Goal: Information Seeking & Learning: Find specific fact

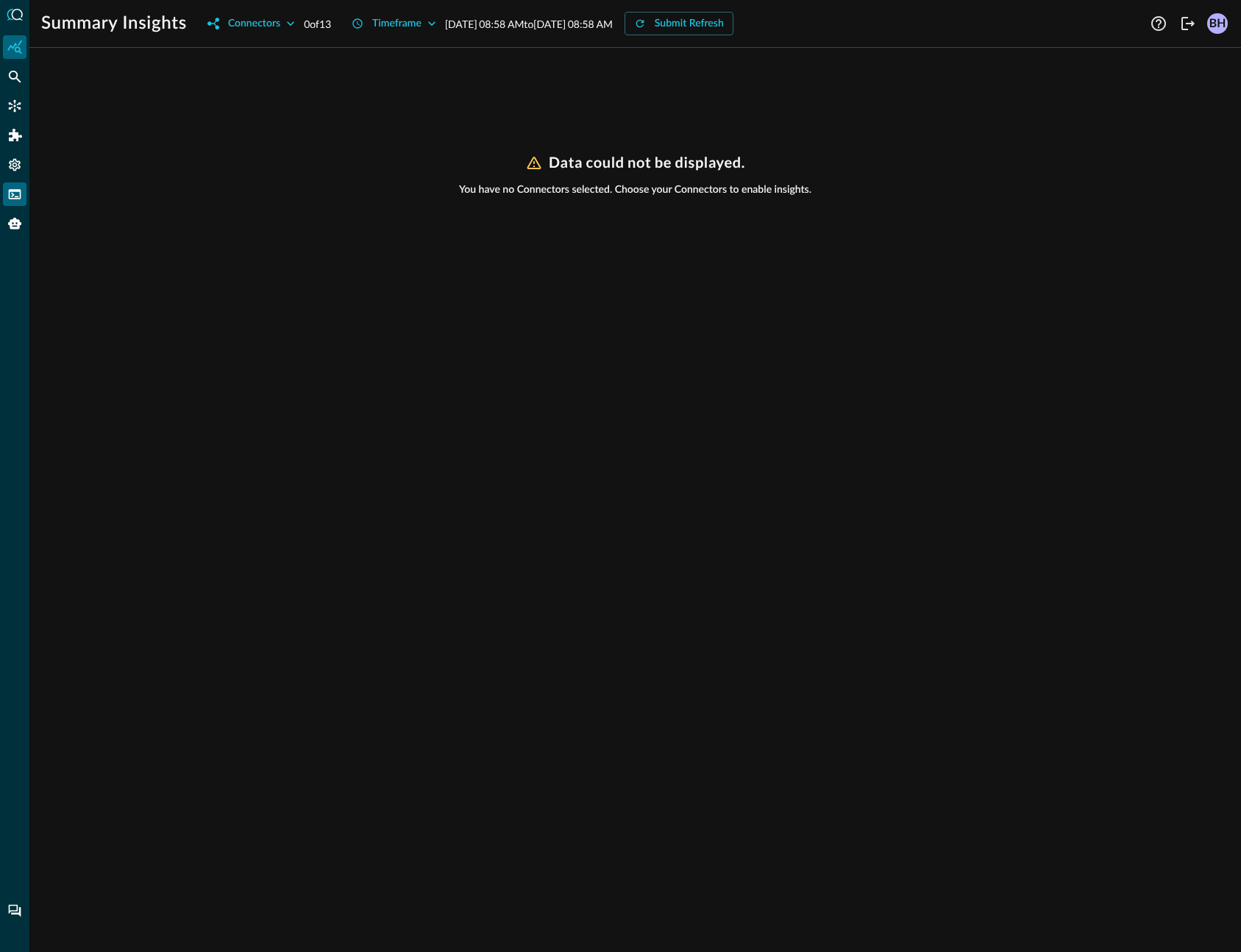
click at [14, 192] on icon "FSQL" at bounding box center [14, 194] width 14 height 14
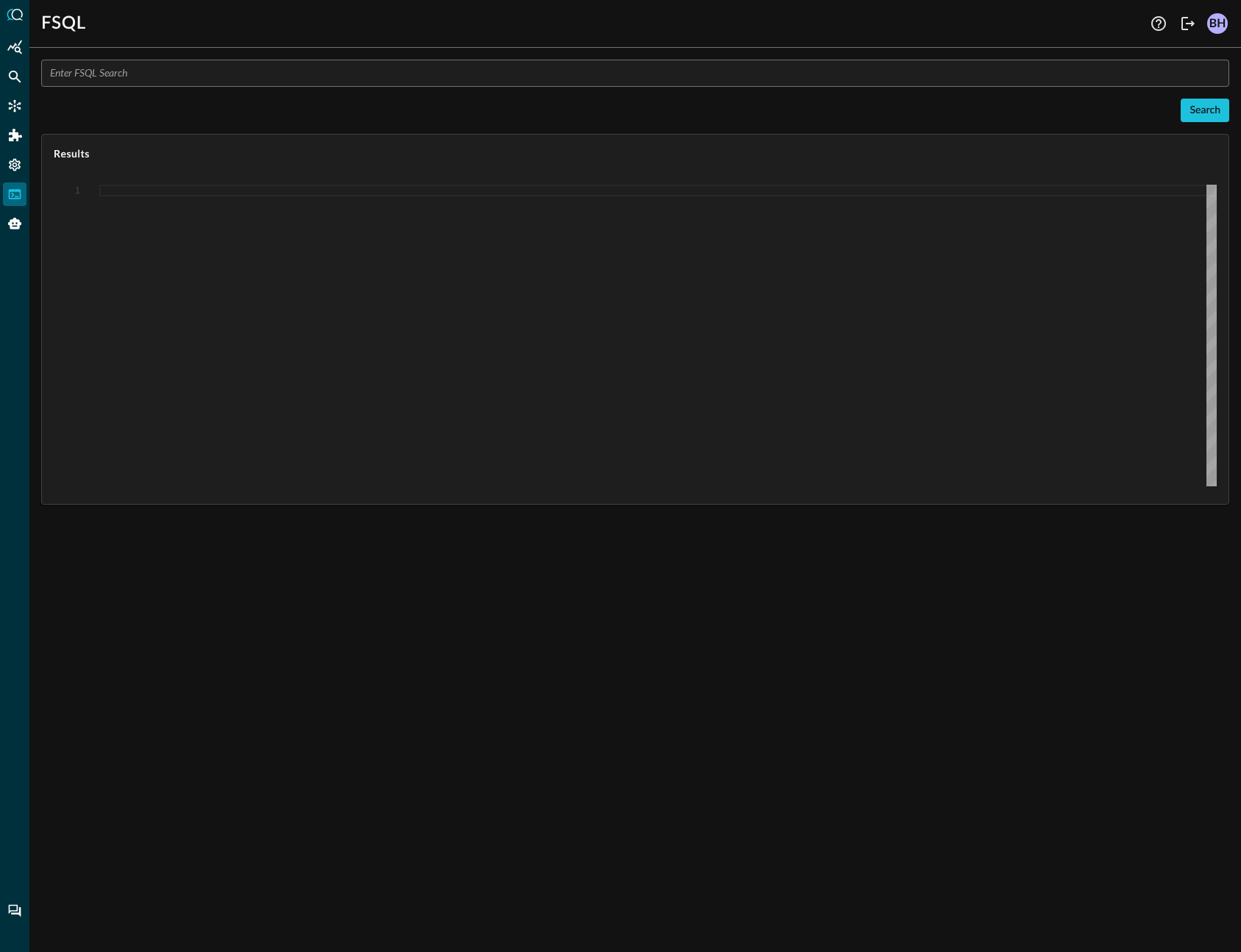
click at [319, 64] on input "text" at bounding box center [639, 73] width 1179 height 27
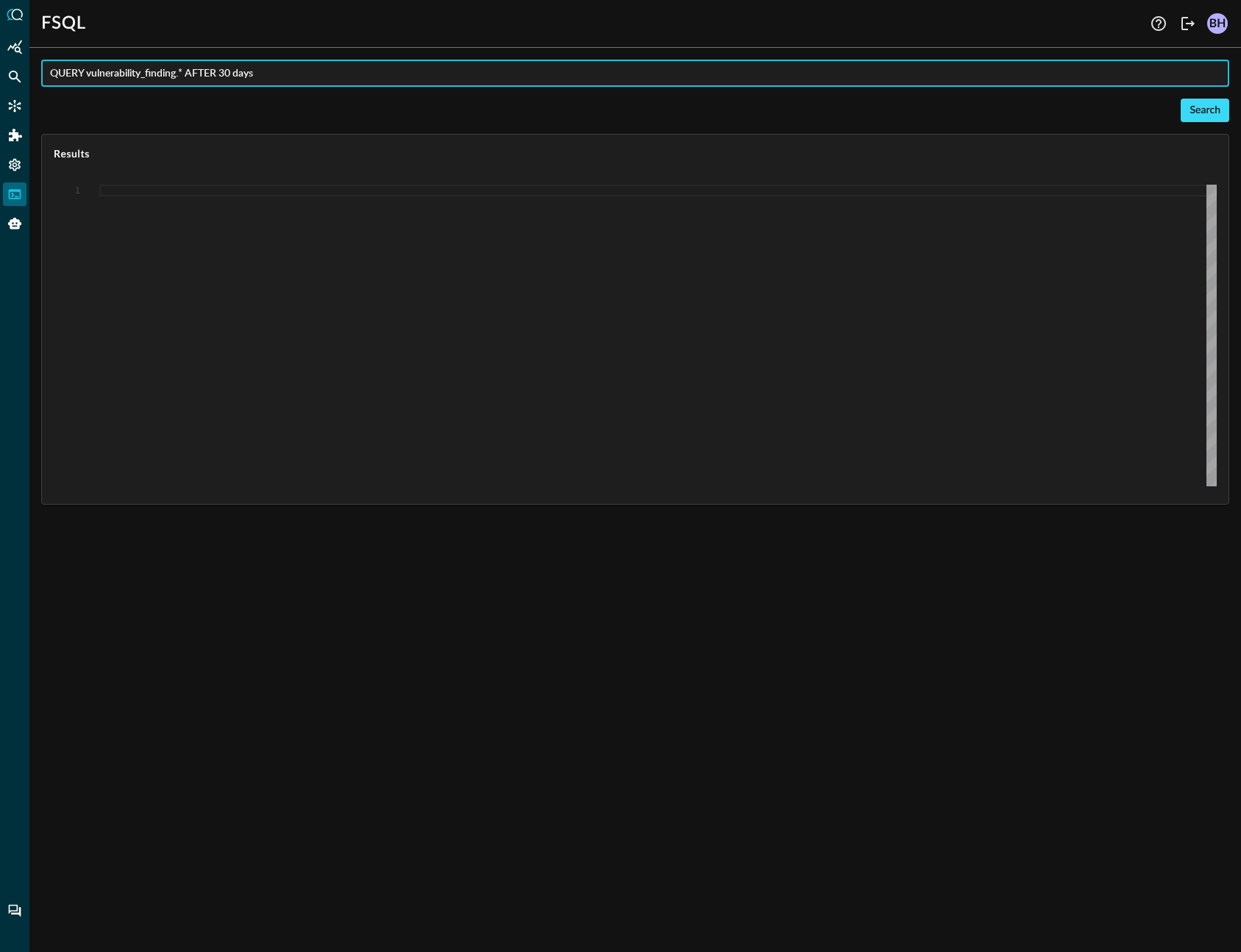
type input "QUERY vulnerability_finding.* AFTER 30 days"
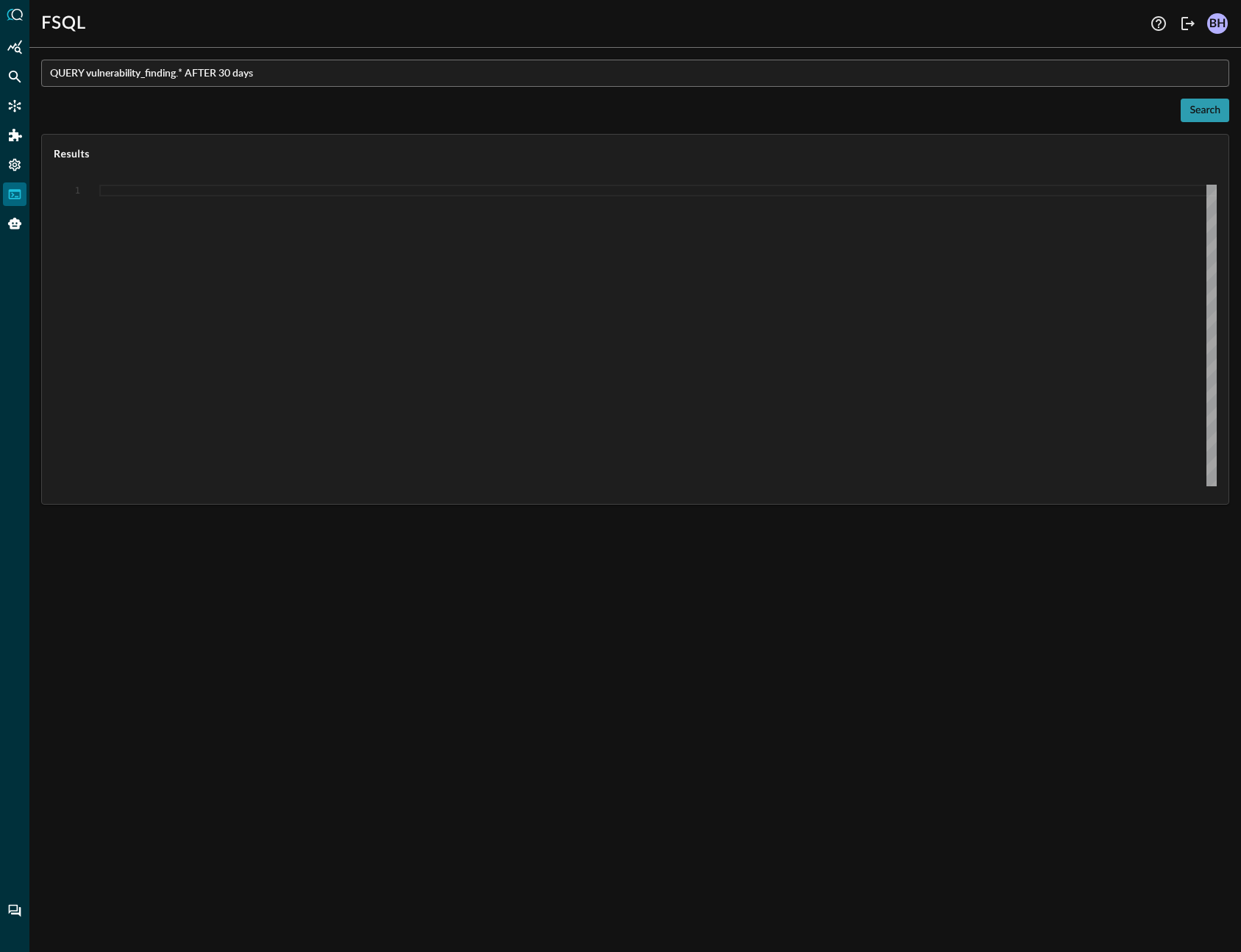
click at [1201, 103] on div "Search" at bounding box center [1205, 110] width 31 height 18
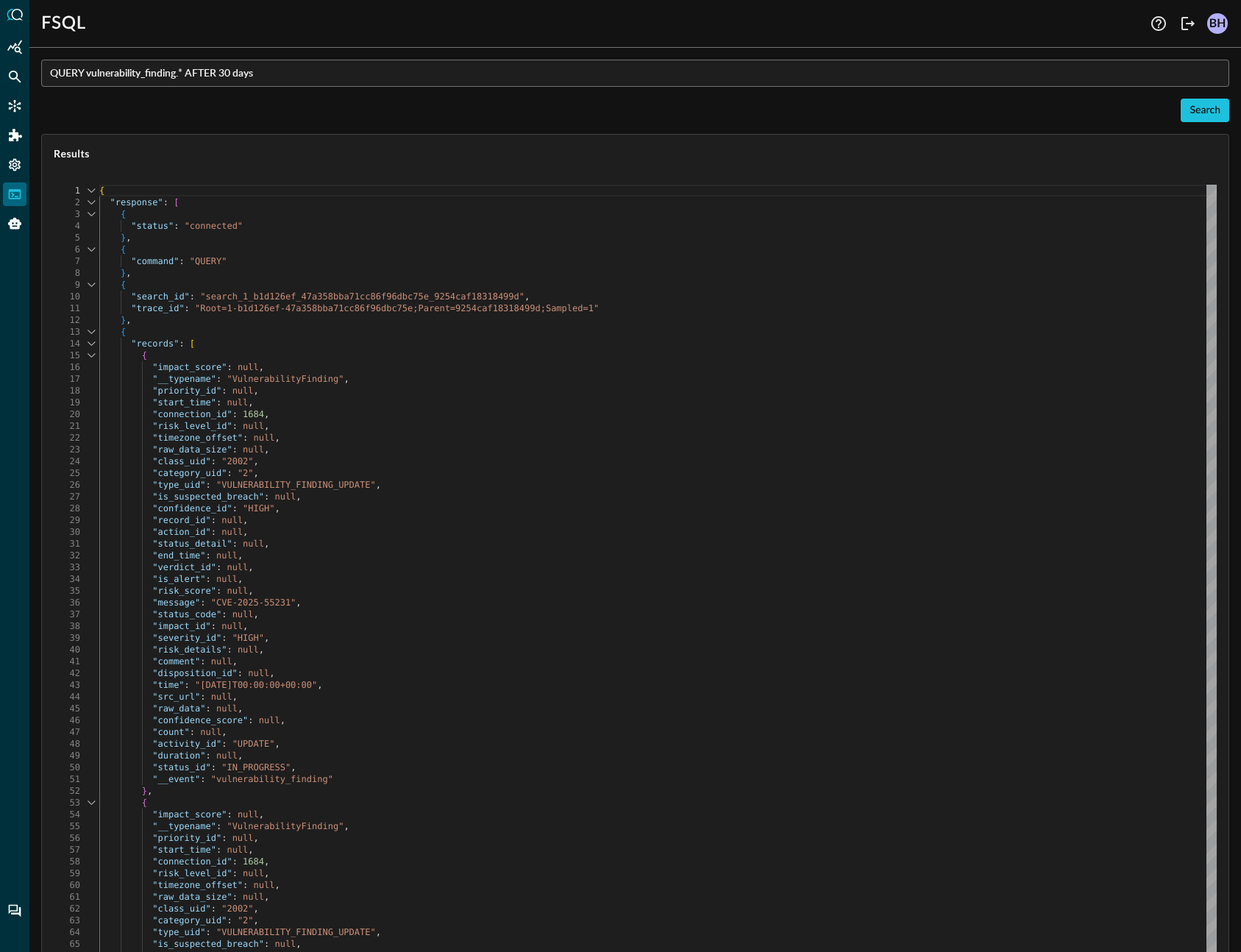
click at [598, 578] on div ""is_alert" : null ," at bounding box center [658, 579] width 1117 height 12
click at [842, 316] on div "} ," at bounding box center [658, 319] width 1117 height 12
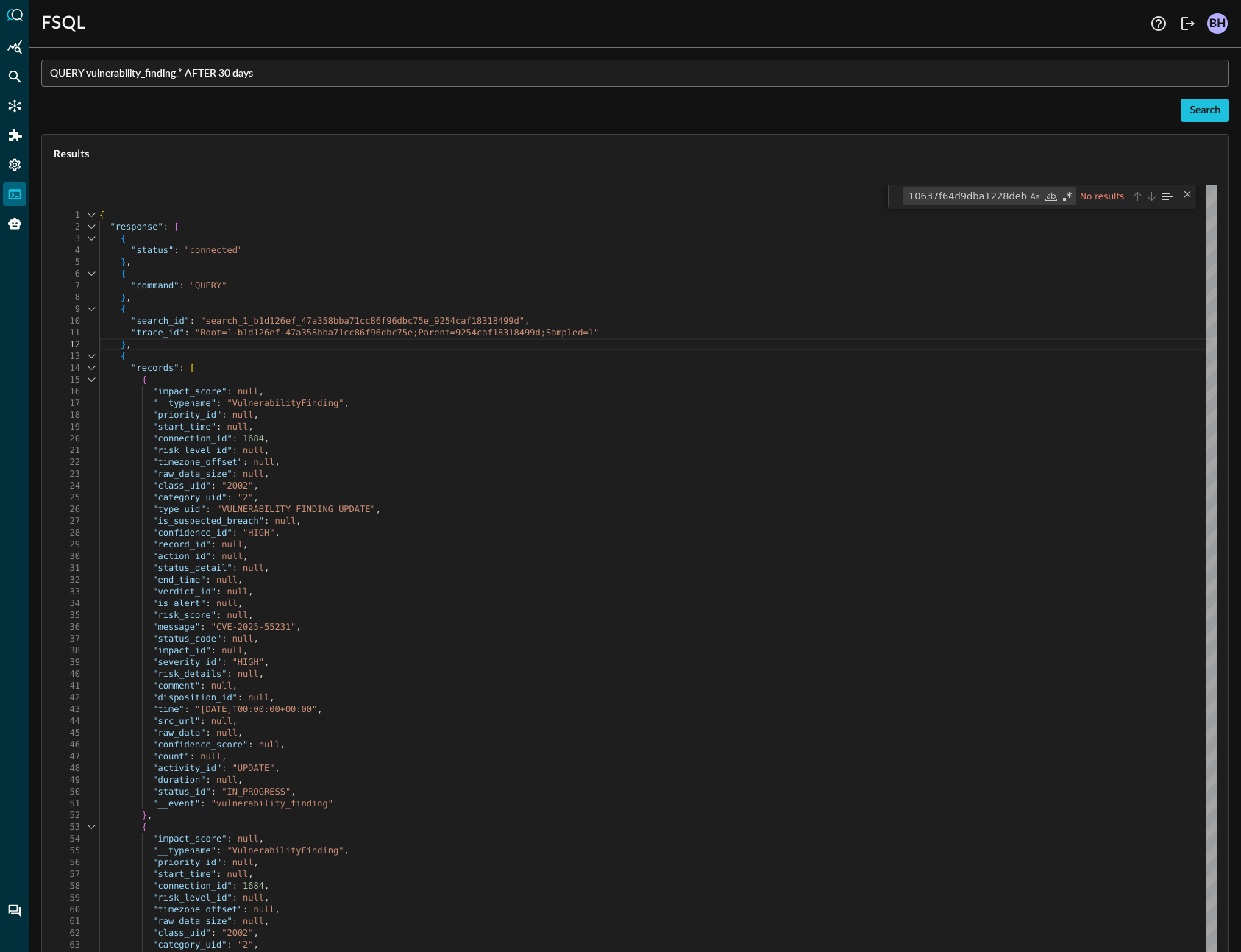
click at [901, 542] on div ""record_id" : null ," at bounding box center [658, 544] width 1117 height 12
paste textarea "CVE-2025-55231"
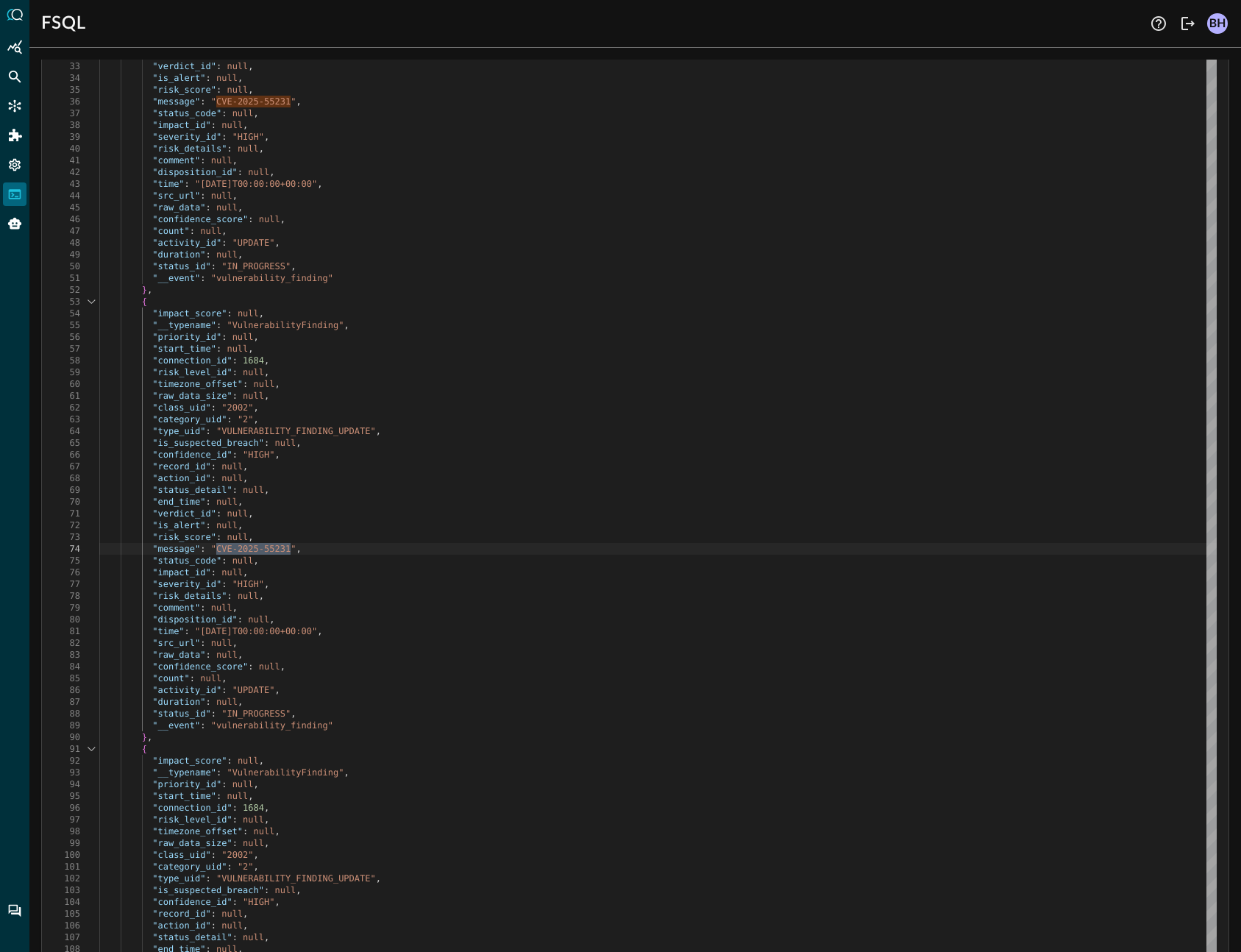
scroll to position [975, 0]
type textarea "CVE-2025-55231"
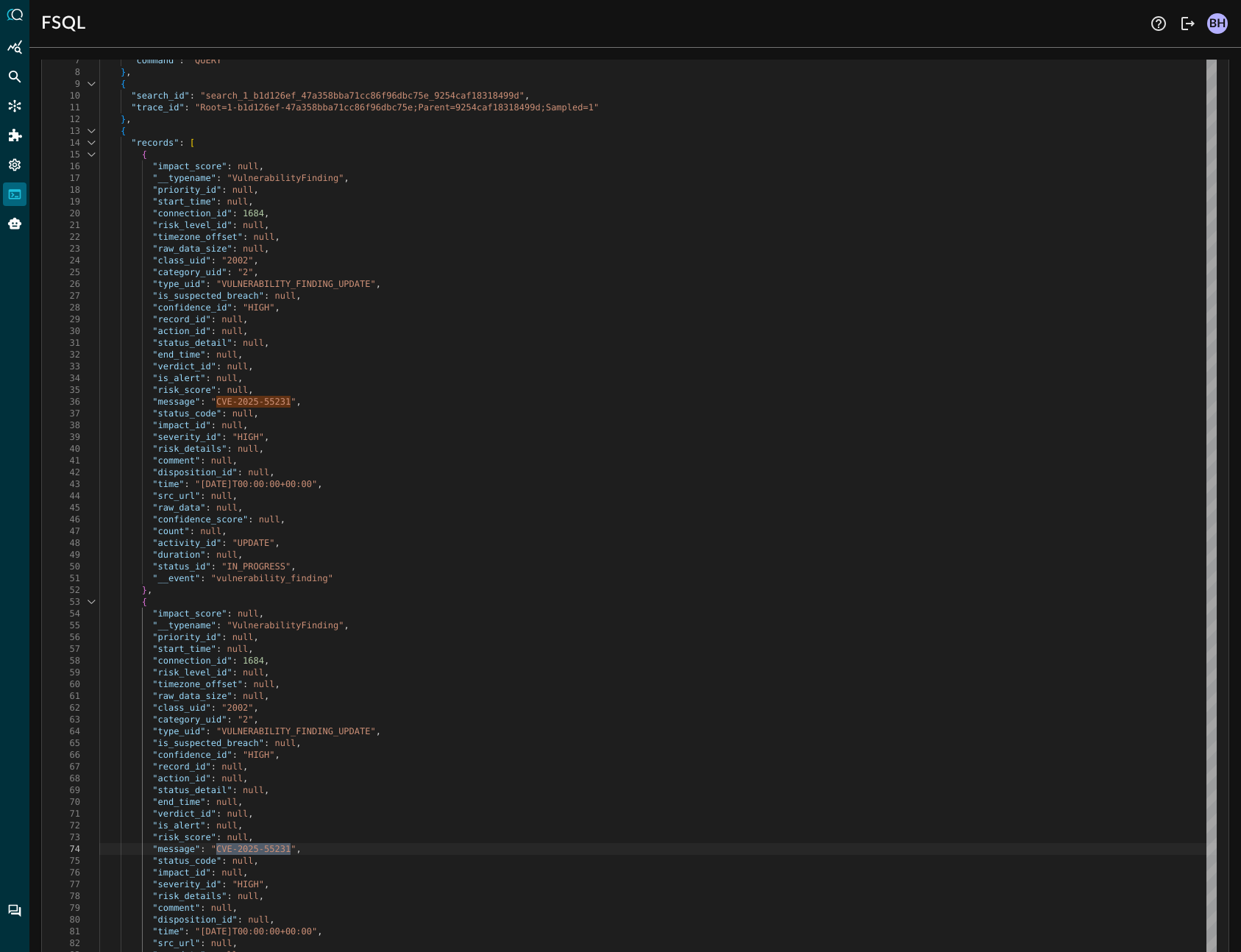
scroll to position [0, 0]
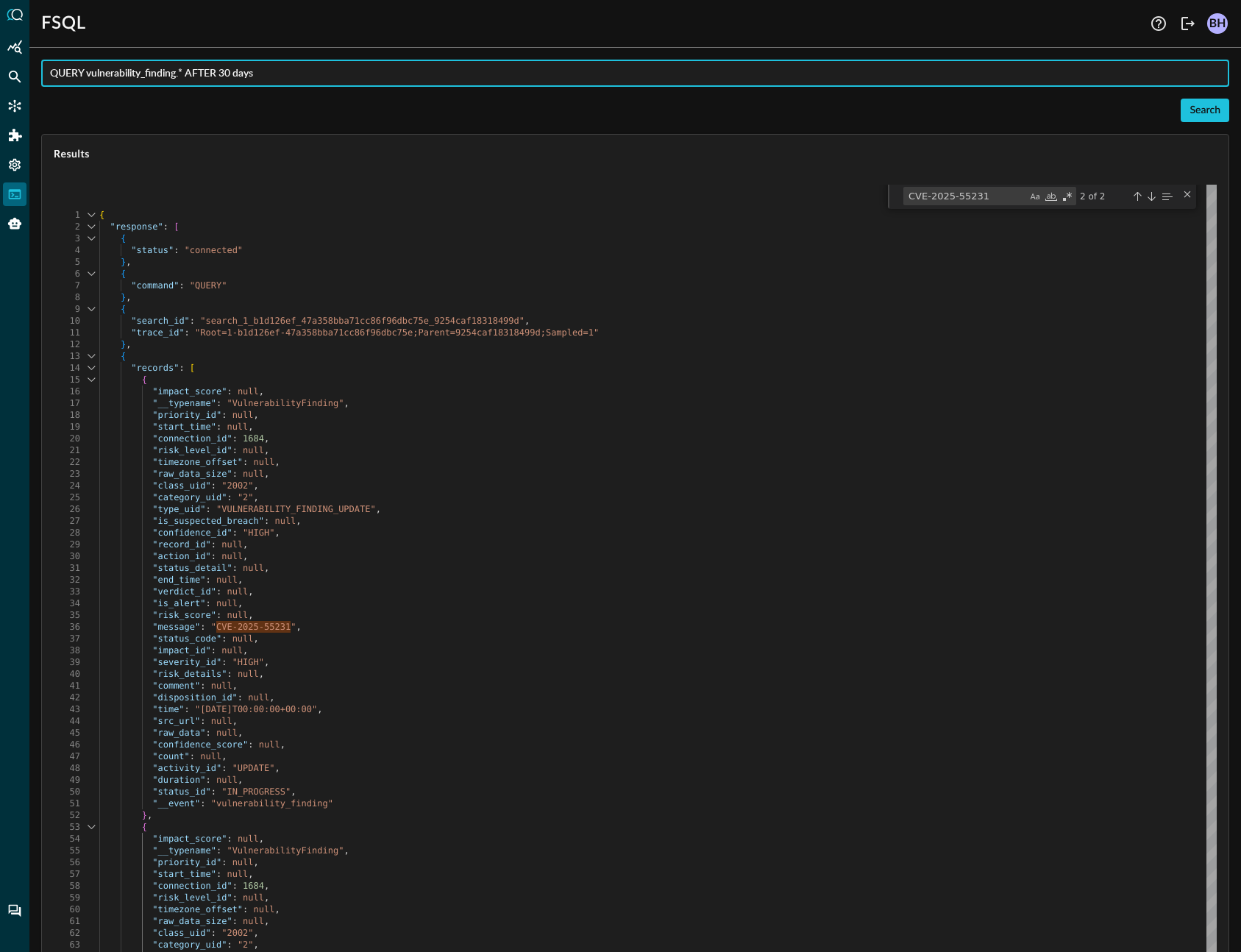
click at [185, 75] on input "QUERY vulnerability_finding.* AFTER 30 days" at bounding box center [639, 73] width 1179 height 27
type input "QUERY vulnerability_finding.** AFTER 30 days"
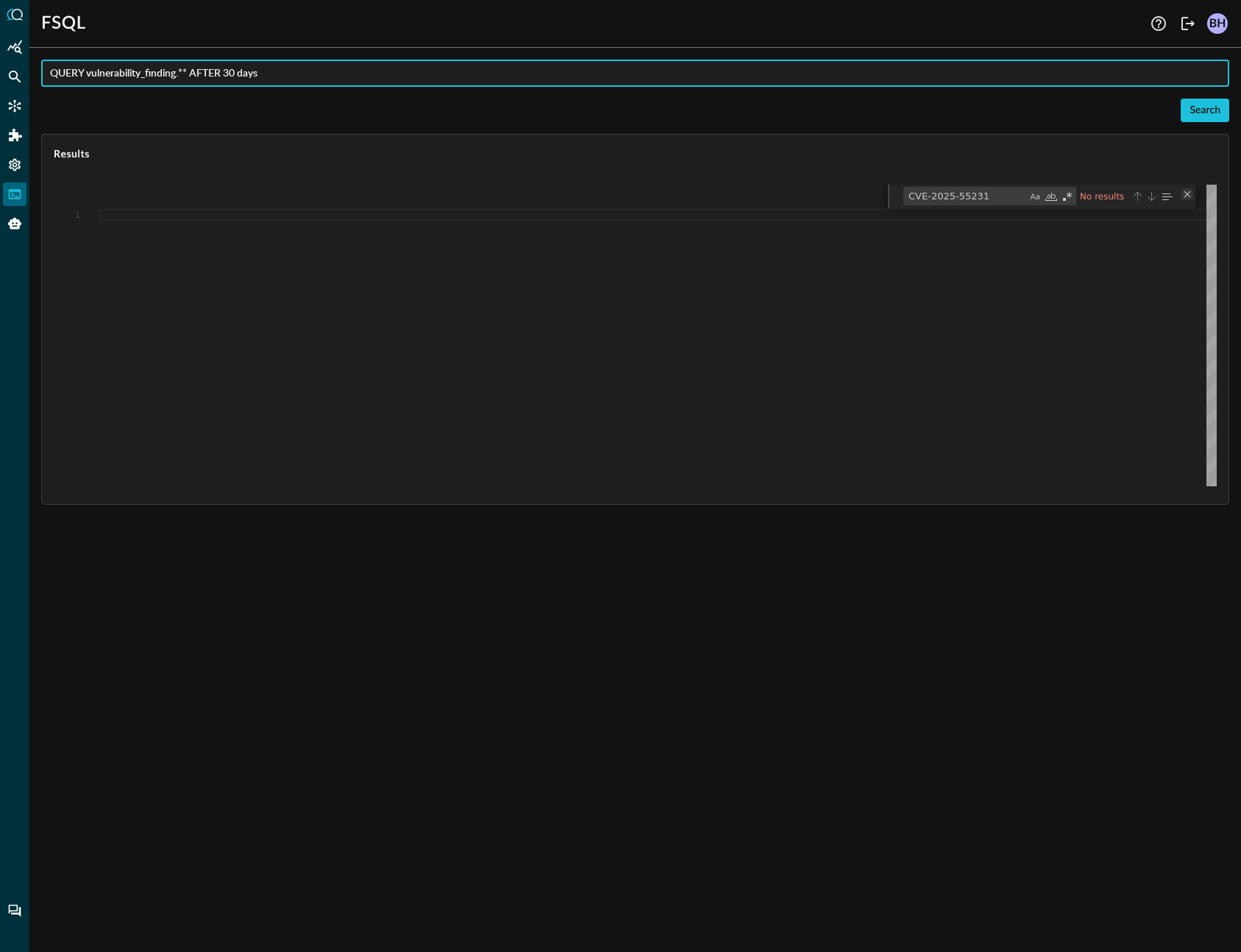
click at [1191, 193] on div "Close (Escape)" at bounding box center [1187, 194] width 12 height 12
